Goal: Task Accomplishment & Management: Use online tool/utility

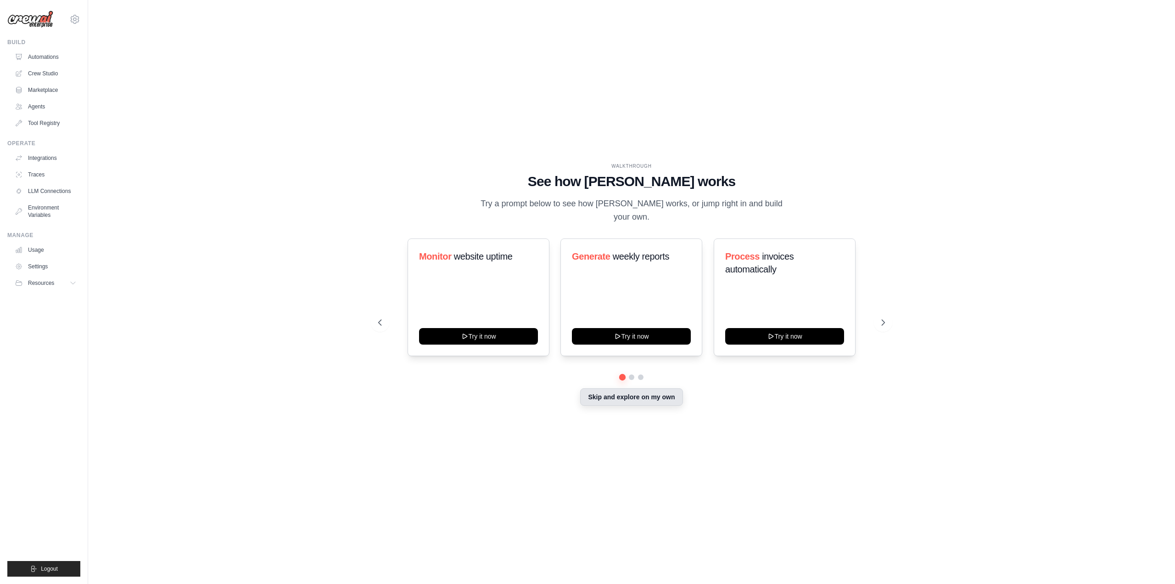
click at [640, 393] on button "Skip and explore on my own" at bounding box center [631, 396] width 102 height 17
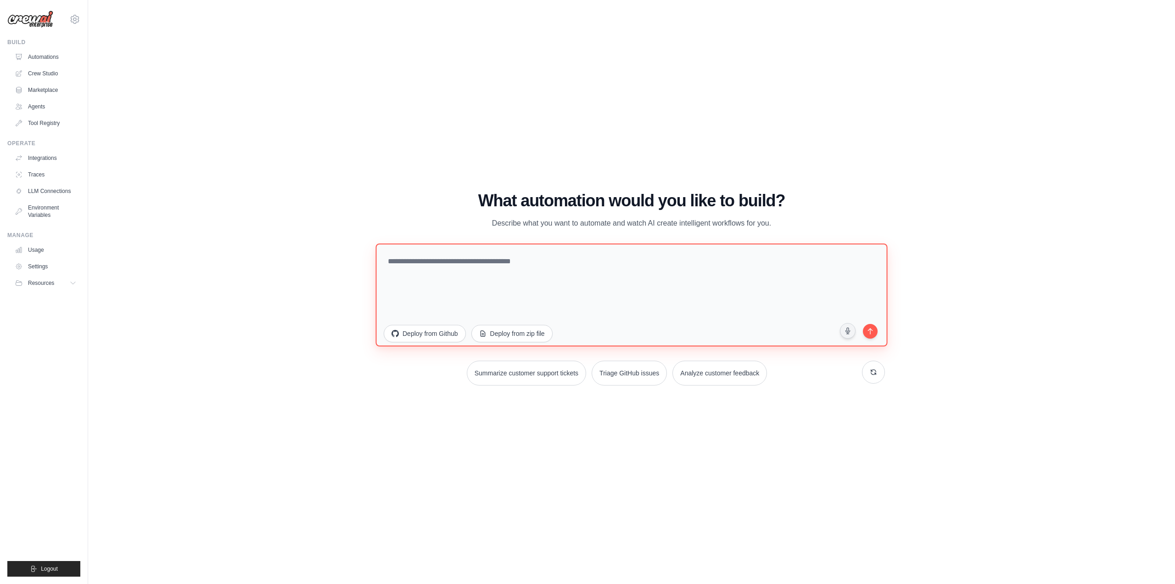
click at [518, 260] on textarea at bounding box center [632, 294] width 512 height 103
type textarea "**********"
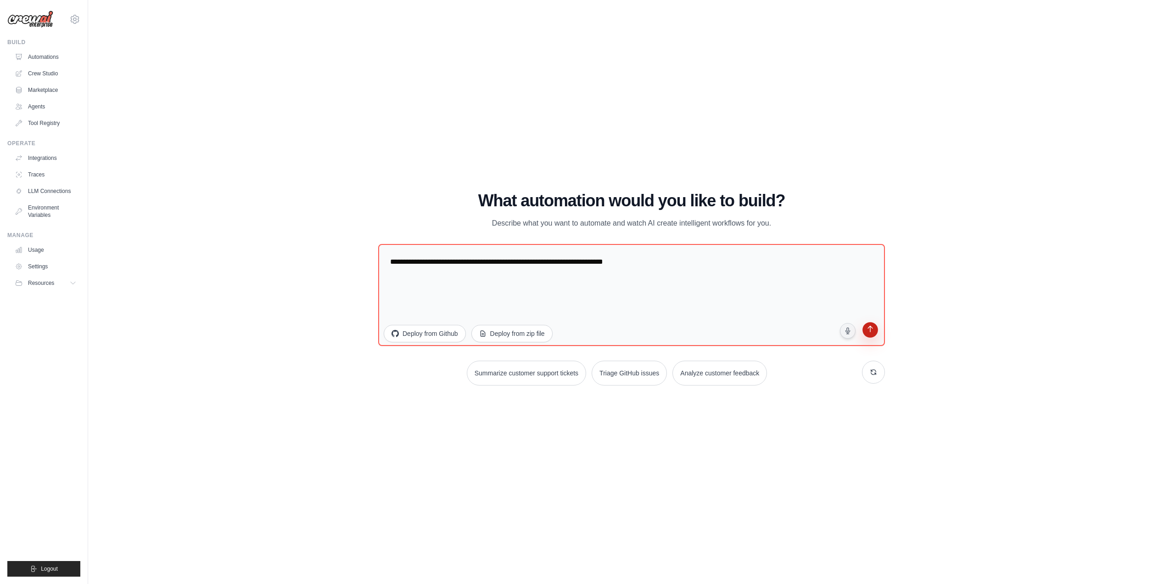
click at [871, 334] on icon "submit" at bounding box center [870, 329] width 9 height 9
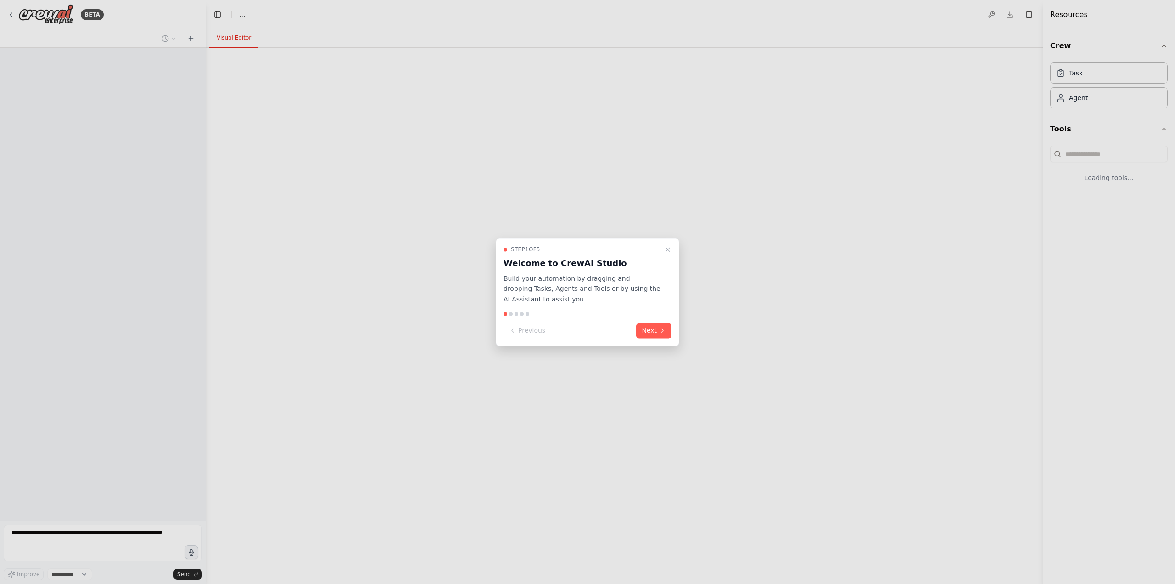
select select "****"
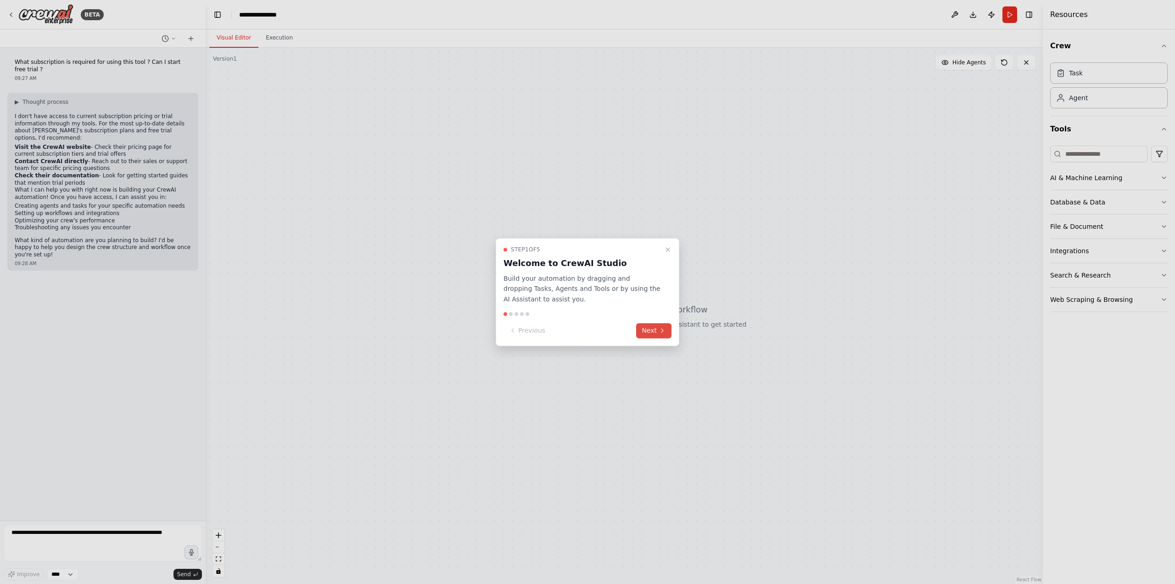
click at [650, 329] on button "Next" at bounding box center [653, 330] width 35 height 15
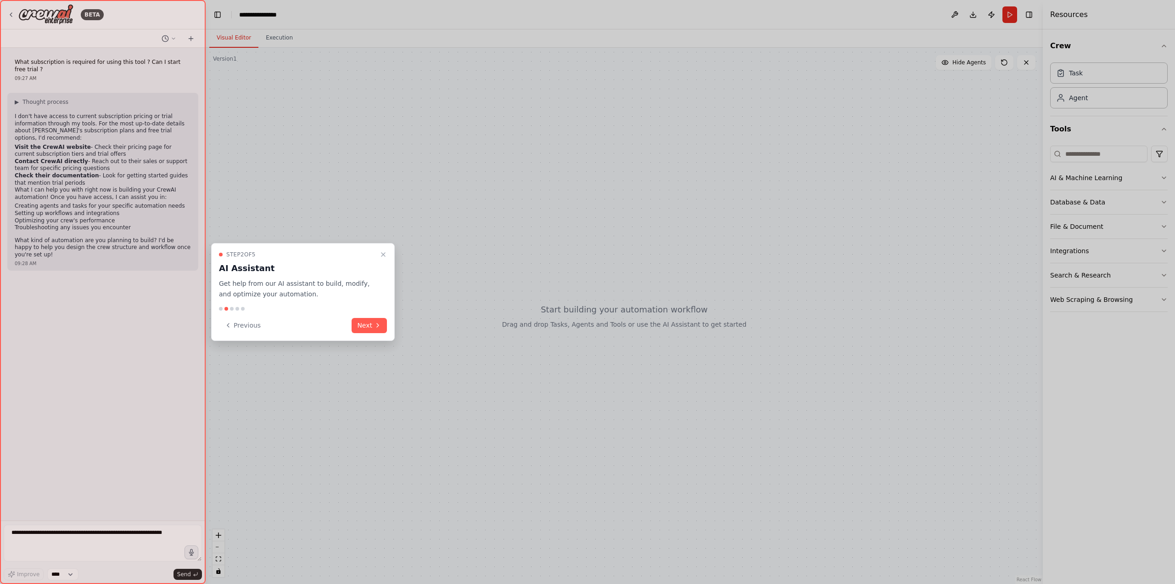
click at [377, 333] on div "Step 2 of 5 AI Assistant Get help from our AI assistant to build, modify, and o…" at bounding box center [303, 292] width 184 height 98
click at [370, 326] on button "Next" at bounding box center [369, 325] width 35 height 15
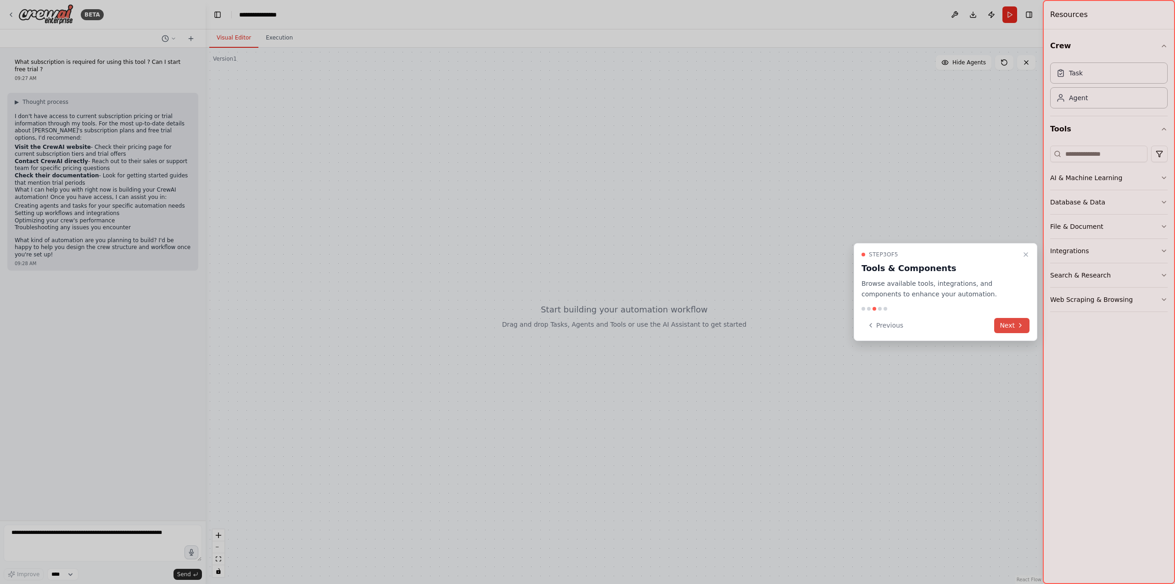
click at [1012, 327] on button "Next" at bounding box center [1011, 325] width 35 height 15
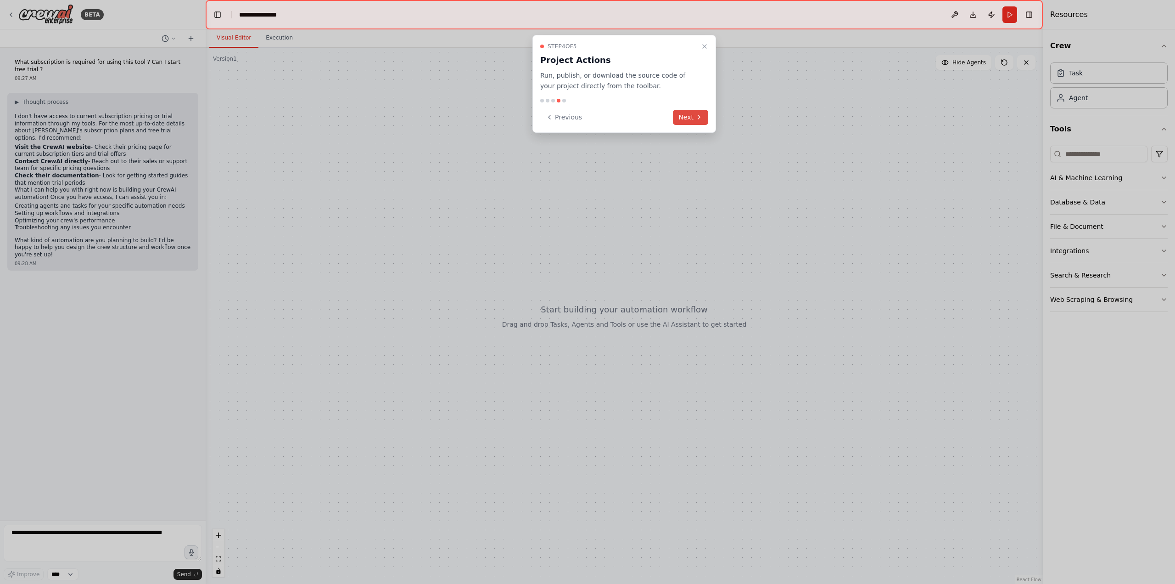
click at [683, 115] on button "Next" at bounding box center [690, 117] width 35 height 15
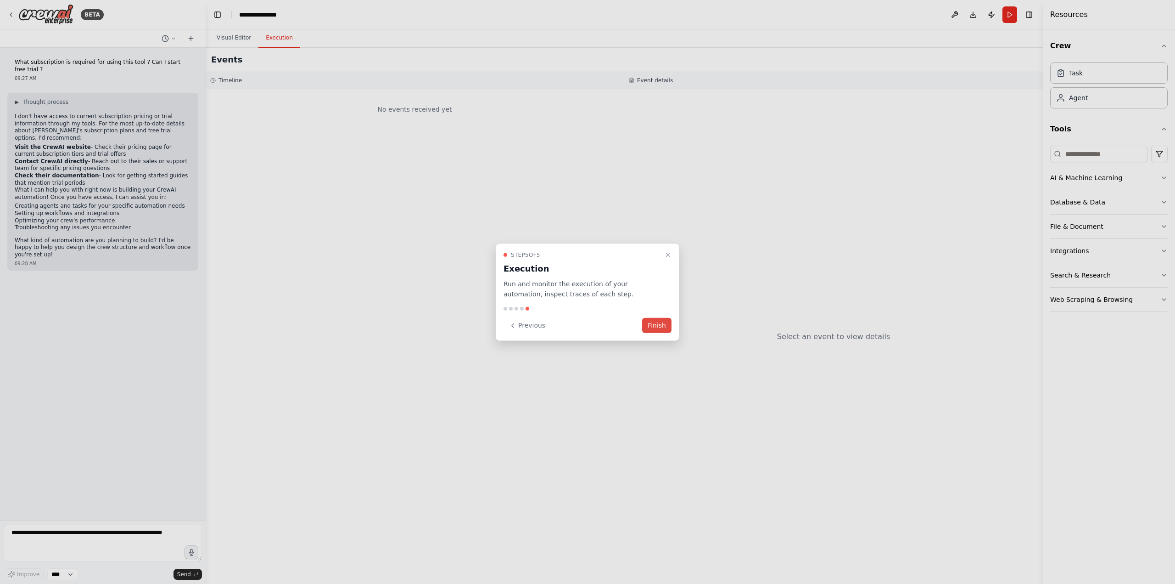
click at [658, 326] on button "Finish" at bounding box center [656, 325] width 29 height 15
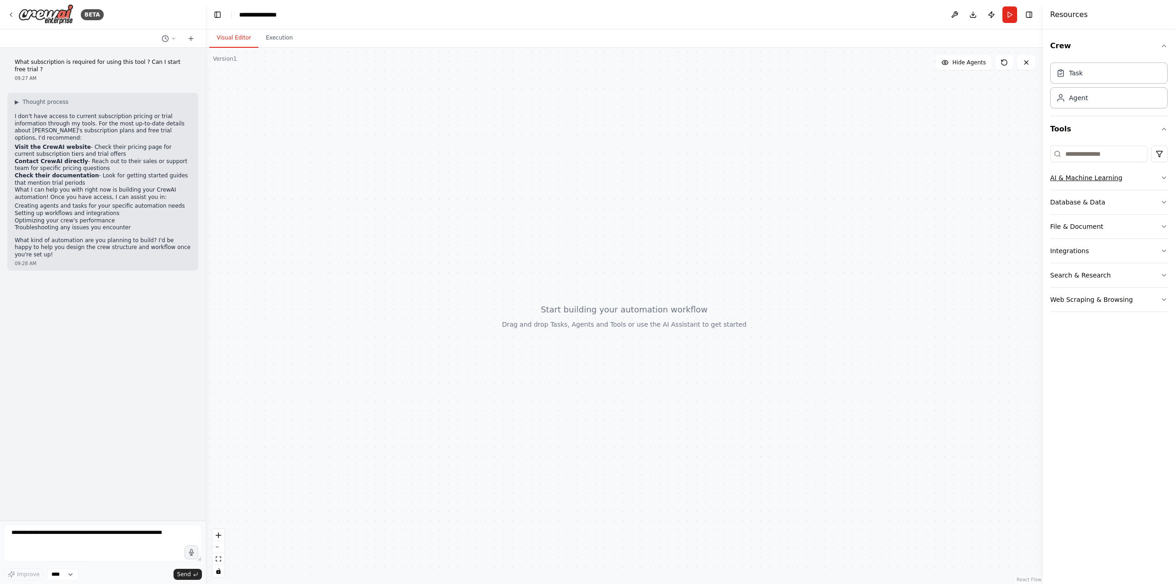
click at [1164, 177] on icon "button" at bounding box center [1164, 177] width 7 height 7
